Goal: Transaction & Acquisition: Book appointment/travel/reservation

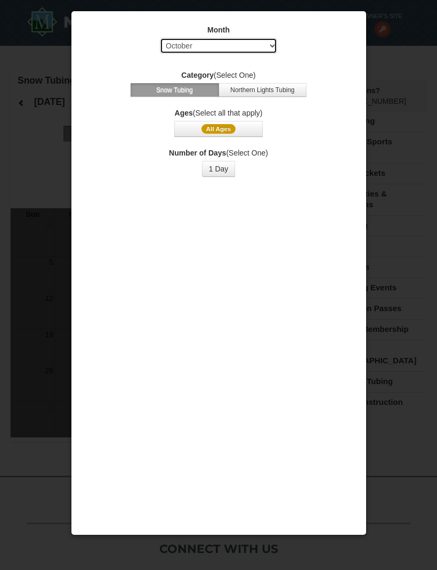
click at [258, 46] on select "Select October November December January February March April May June July Aug…" at bounding box center [218, 46] width 117 height 16
select select "12"
click at [248, 48] on select "Select October November December January February March April May June July Aug…" at bounding box center [218, 46] width 117 height 16
click at [270, 93] on button "Northern Lights Tubing" at bounding box center [262, 90] width 88 height 14
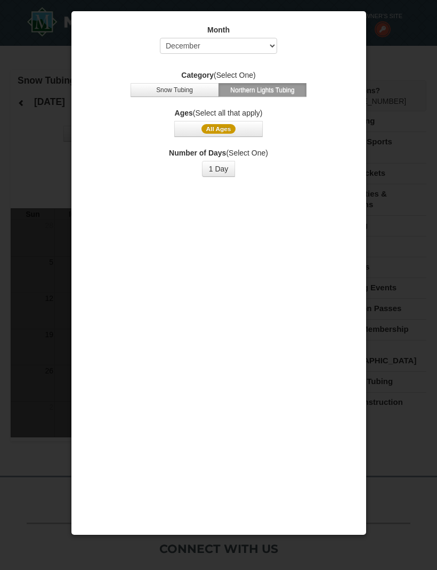
click at [185, 92] on button "Snow Tubing" at bounding box center [174, 90] width 88 height 14
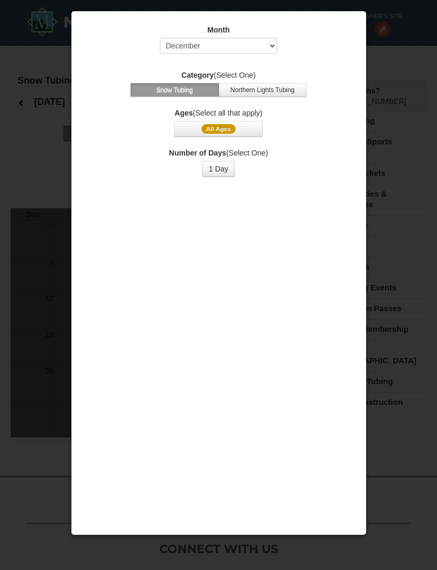
click at [37, 159] on div at bounding box center [218, 285] width 437 height 570
click at [223, 171] on button "1 Day" at bounding box center [219, 169] width 34 height 16
click at [226, 130] on span "All Ages" at bounding box center [218, 129] width 35 height 10
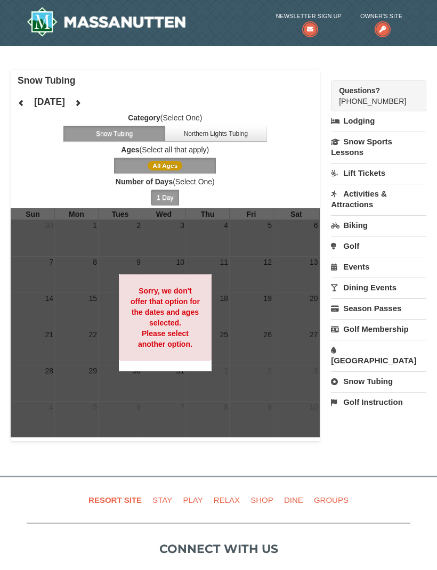
click at [199, 166] on button "All Ages" at bounding box center [165, 166] width 102 height 16
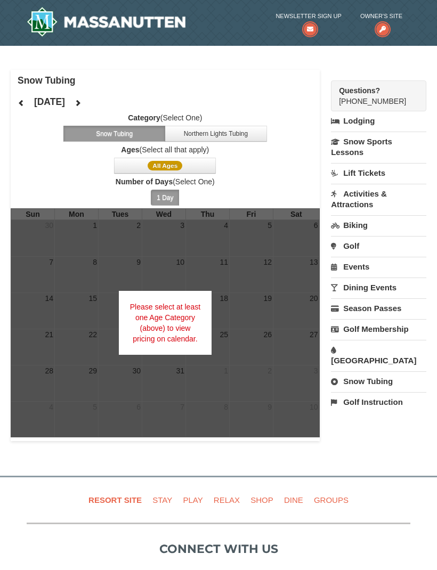
click at [174, 172] on button "All Ages" at bounding box center [165, 166] width 102 height 16
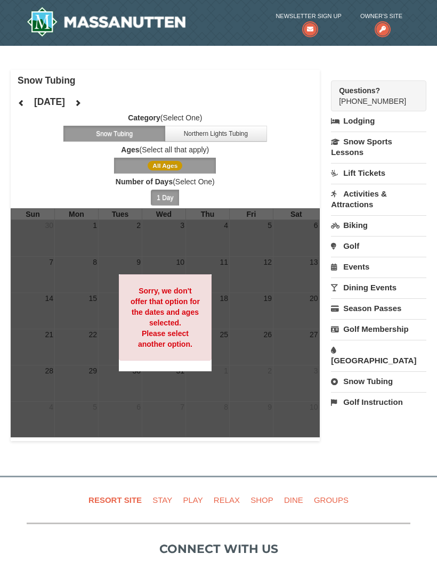
click at [186, 166] on button "All Ages" at bounding box center [165, 166] width 102 height 16
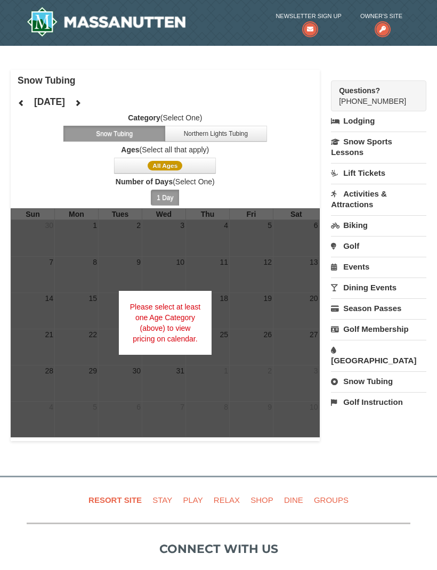
click at [231, 132] on button "Northern Lights Tubing" at bounding box center [216, 134] width 102 height 16
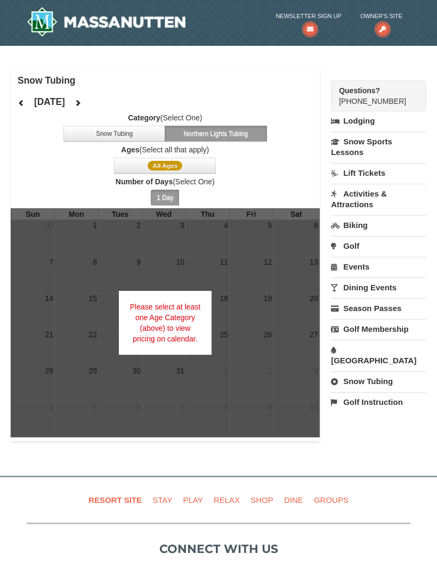
click at [185, 165] on button "All Ages" at bounding box center [165, 166] width 102 height 16
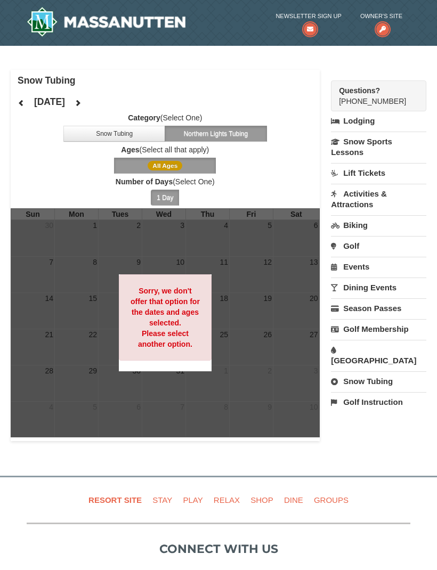
click at [169, 199] on button "1 Day" at bounding box center [165, 198] width 28 height 16
click at [170, 197] on button "1 Day" at bounding box center [165, 198] width 28 height 16
click at [138, 137] on button "Snow Tubing" at bounding box center [114, 134] width 102 height 16
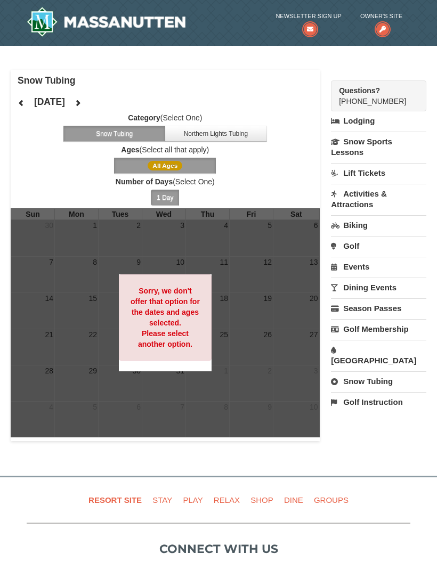
click at [169, 200] on button "1 Day" at bounding box center [165, 198] width 28 height 16
click at [389, 180] on link "Lift Tickets" at bounding box center [378, 173] width 95 height 20
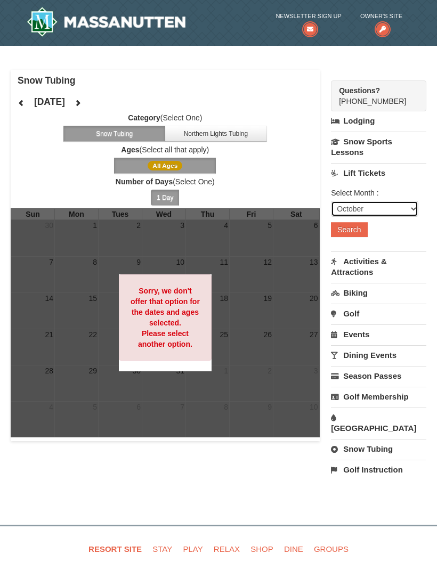
click at [393, 212] on select "October November December January February March April May June July August Sep…" at bounding box center [374, 209] width 87 height 16
select select "12"
click at [359, 234] on button "Search" at bounding box center [349, 229] width 36 height 15
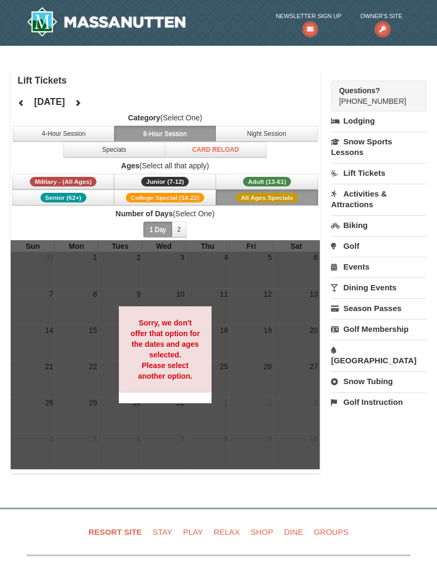
click at [88, 133] on button "4-Hour Session" at bounding box center [64, 134] width 102 height 16
click at [283, 129] on button "Night Session" at bounding box center [266, 134] width 102 height 16
